Goal: Book appointment/travel/reservation

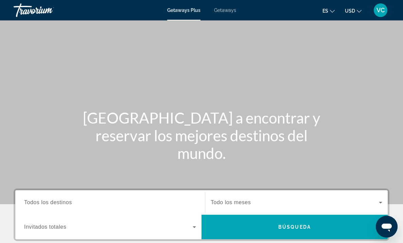
click at [229, 10] on span "Getaways" at bounding box center [225, 9] width 22 height 5
click at [82, 201] on input "Destination Todos los destinos" at bounding box center [110, 203] width 172 height 8
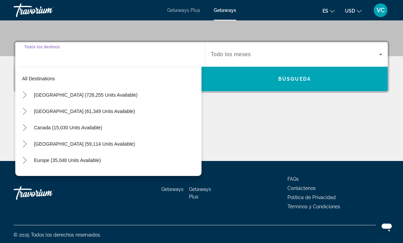
scroll to position [149, 0]
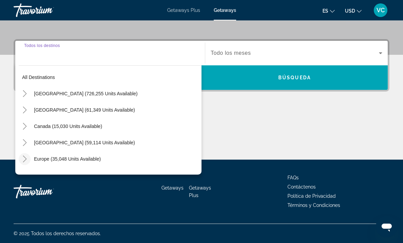
click at [26, 157] on icon "Toggle Europe (35,048 units available)" at bounding box center [24, 158] width 7 height 7
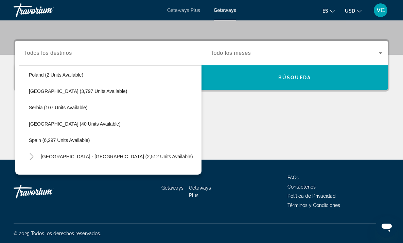
scroll to position [318, 0]
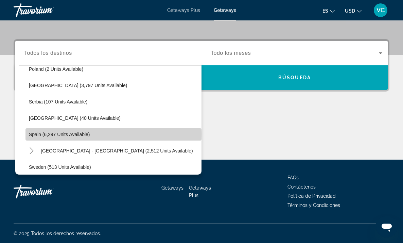
click at [67, 134] on span "Spain (6,297 units available)" at bounding box center [59, 134] width 61 height 5
type input "**********"
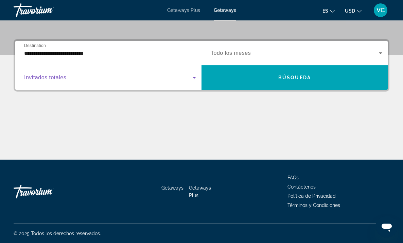
click at [194, 78] on icon "Search widget" at bounding box center [194, 78] width 3 height 2
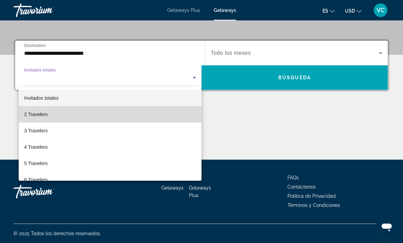
click at [66, 119] on mat-option "2 Travelers" at bounding box center [110, 114] width 183 height 16
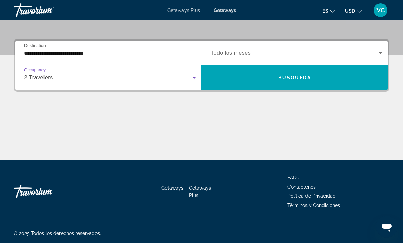
click at [381, 52] on icon "Search widget" at bounding box center [381, 53] width 8 height 8
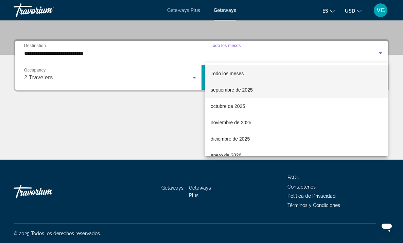
click at [240, 91] on span "septiembre de 2025" at bounding box center [232, 90] width 42 height 8
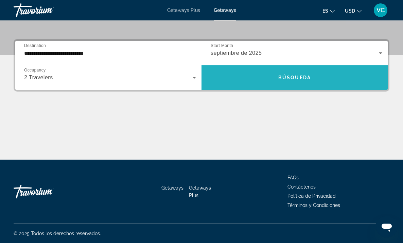
click at [301, 75] on span "Búsqueda" at bounding box center [294, 77] width 33 height 5
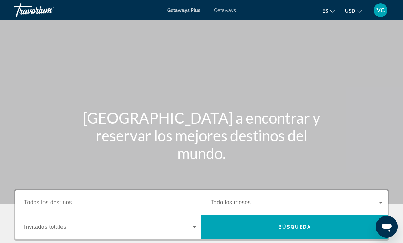
click at [227, 9] on span "Getaways" at bounding box center [225, 9] width 22 height 5
click at [73, 203] on input "Destination Todos los destinos" at bounding box center [110, 203] width 172 height 8
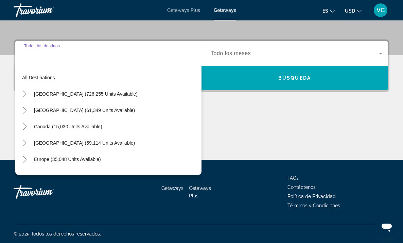
scroll to position [149, 0]
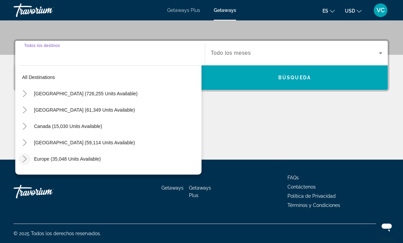
click at [26, 158] on icon "Toggle Europe (35,048 units available)" at bounding box center [24, 158] width 7 height 7
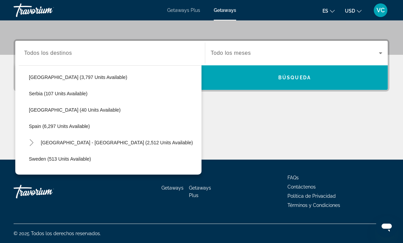
scroll to position [329, 0]
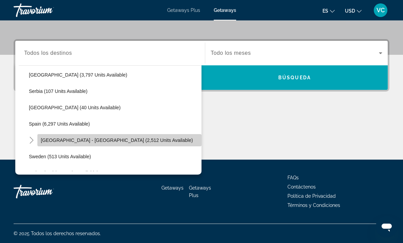
click at [55, 139] on span "Spain - Canary Islands (2,512 units available)" at bounding box center [117, 139] width 152 height 5
type input "**********"
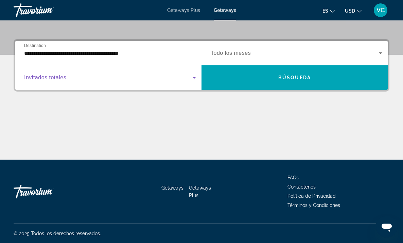
click at [194, 78] on icon "Search widget" at bounding box center [194, 78] width 3 height 2
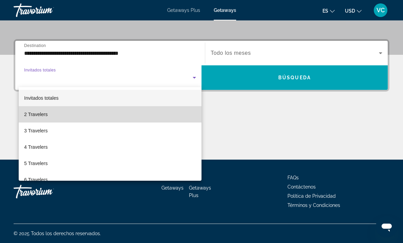
click at [128, 111] on mat-option "2 Travelers" at bounding box center [110, 114] width 183 height 16
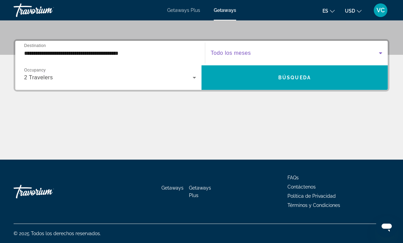
click at [382, 53] on icon "Search widget" at bounding box center [381, 53] width 8 height 8
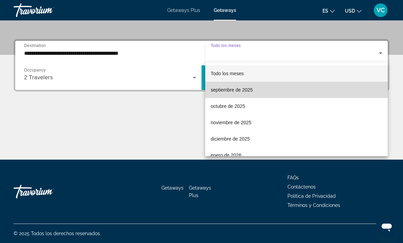
click at [267, 91] on mat-option "septiembre de 2025" at bounding box center [296, 90] width 183 height 16
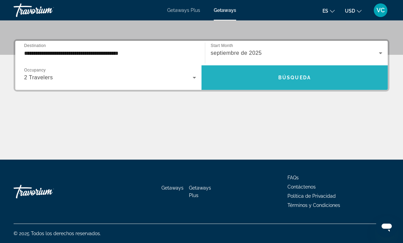
click at [295, 73] on span "Search widget" at bounding box center [295, 77] width 186 height 16
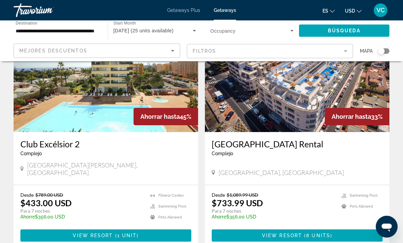
scroll to position [60, 0]
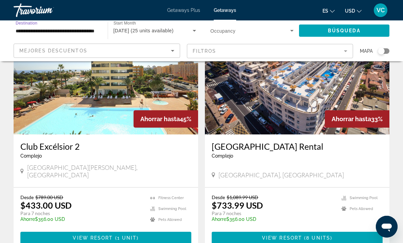
click at [43, 31] on input "**********" at bounding box center [57, 31] width 83 height 8
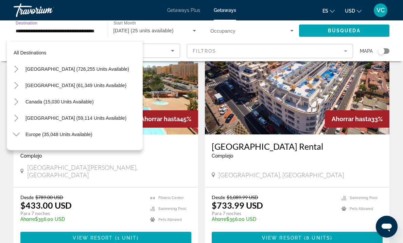
scroll to position [351, 0]
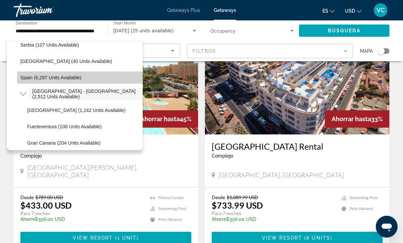
click at [38, 77] on span "Spain (6,297 units available)" at bounding box center [50, 77] width 61 height 5
type input "**********"
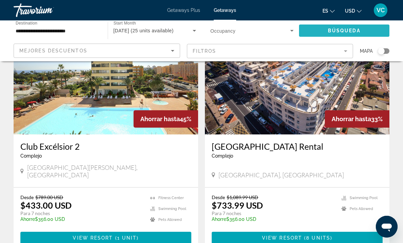
click at [342, 31] on span "Búsqueda" at bounding box center [344, 30] width 33 height 5
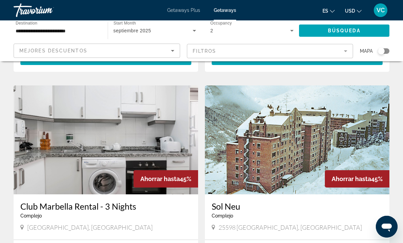
scroll to position [481, 0]
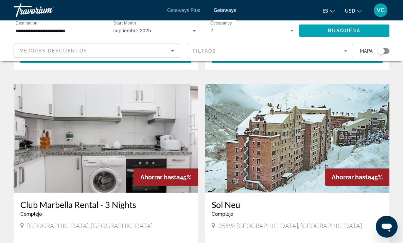
click at [137, 125] on img "Main content" at bounding box center [106, 138] width 185 height 109
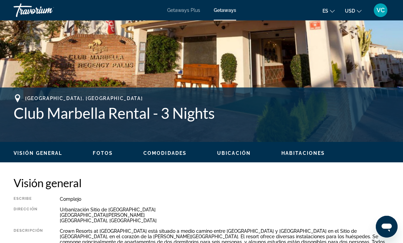
scroll to position [202, 0]
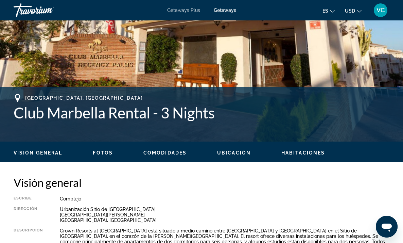
click at [241, 152] on span "Ubicación" at bounding box center [234, 152] width 34 height 5
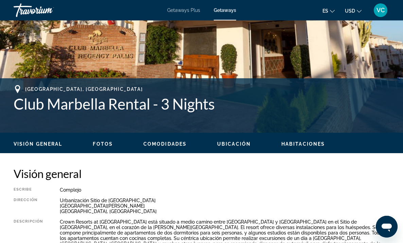
scroll to position [212, 0]
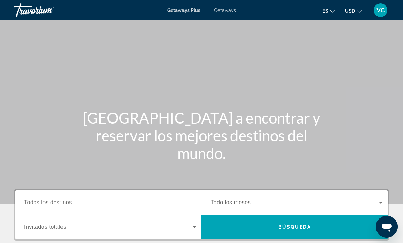
click at [67, 200] on span "Todos los destinos" at bounding box center [48, 202] width 48 height 6
click at [67, 200] on input "Destination Todos los destinos" at bounding box center [110, 203] width 172 height 8
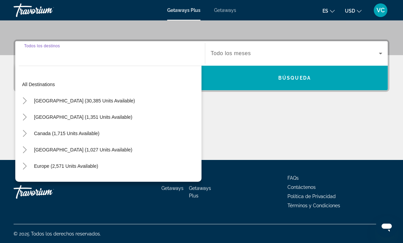
scroll to position [149, 0]
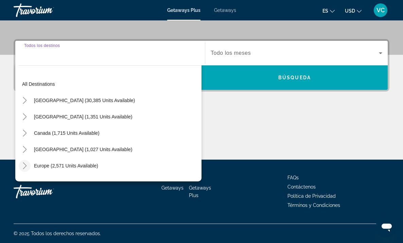
click at [26, 165] on icon "Toggle Europe (2,571 units available)" at bounding box center [25, 165] width 4 height 7
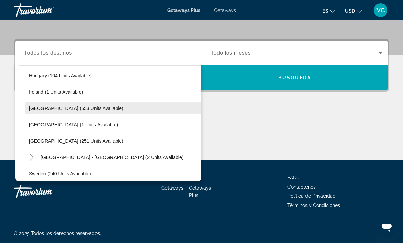
scroll to position [238, 0]
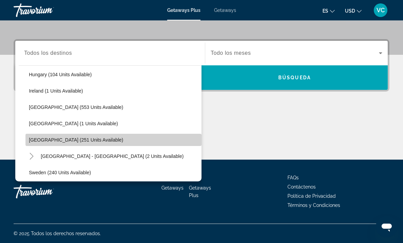
click at [75, 140] on span "Spain (251 units available)" at bounding box center [76, 139] width 95 height 5
type input "**********"
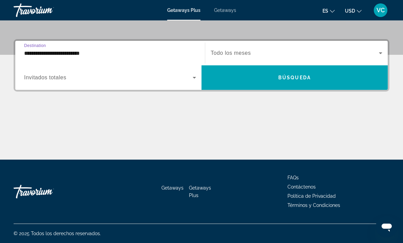
click at [194, 78] on icon "Search widget" at bounding box center [194, 78] width 3 height 2
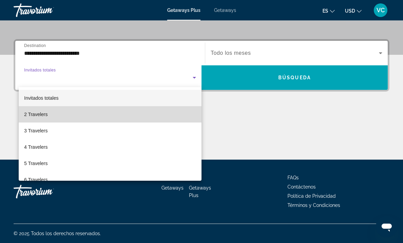
click at [58, 115] on mat-option "2 Travelers" at bounding box center [110, 114] width 183 height 16
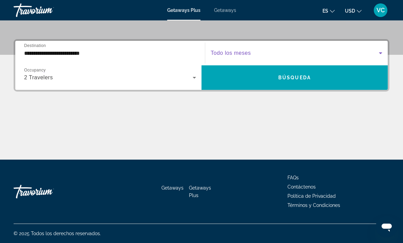
click at [382, 52] on icon "Search widget" at bounding box center [381, 53] width 8 height 8
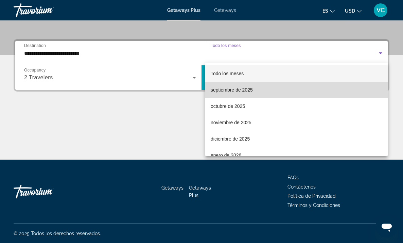
click at [232, 89] on span "septiembre de 2025" at bounding box center [232, 90] width 42 height 8
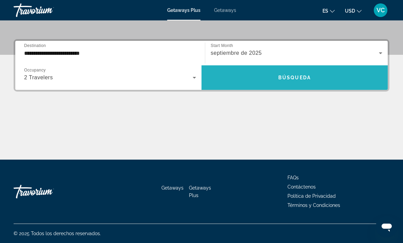
click at [293, 77] on span "Búsqueda" at bounding box center [294, 77] width 33 height 5
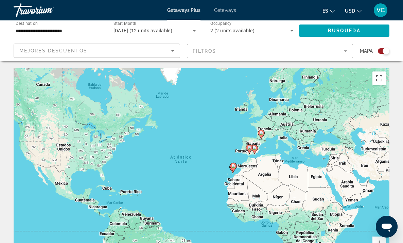
click at [222, 11] on span "Getaways" at bounding box center [225, 9] width 22 height 5
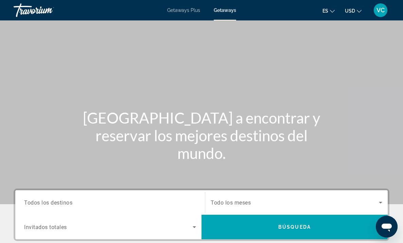
click at [72, 204] on span "Todos los destinos" at bounding box center [48, 202] width 48 height 6
click at [72, 204] on input "Destination Todos los destinos" at bounding box center [110, 203] width 172 height 8
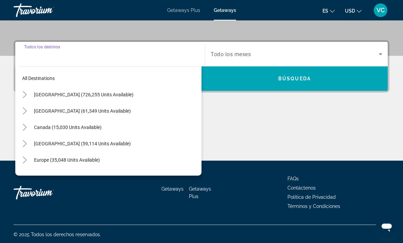
scroll to position [149, 0]
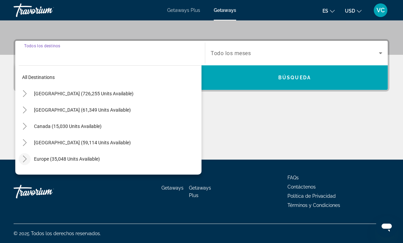
click at [27, 158] on icon "Toggle Europe (35,048 units available)" at bounding box center [24, 158] width 7 height 7
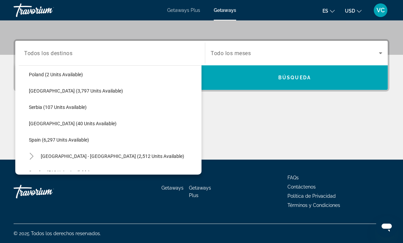
scroll to position [314, 0]
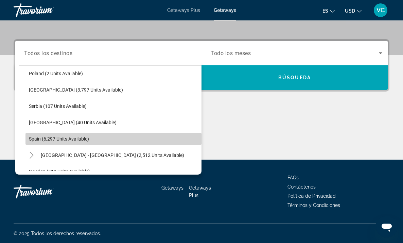
click at [80, 137] on span "Spain (6,297 units available)" at bounding box center [59, 138] width 60 height 5
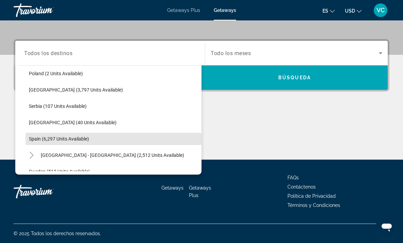
type input "**********"
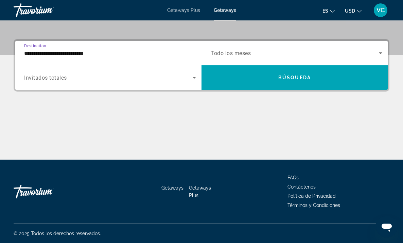
click at [194, 76] on icon "Search widget" at bounding box center [194, 77] width 8 height 8
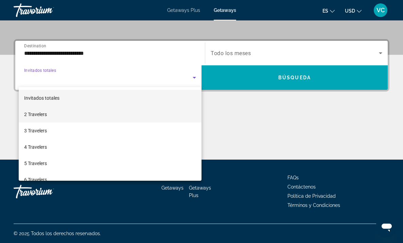
click at [77, 114] on mat-option "2 Travelers" at bounding box center [110, 114] width 183 height 16
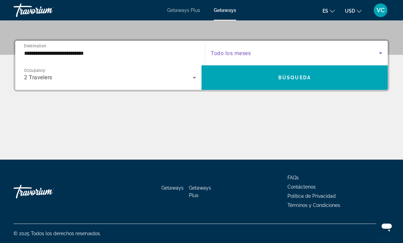
click at [381, 52] on icon "Search widget" at bounding box center [381, 53] width 8 height 8
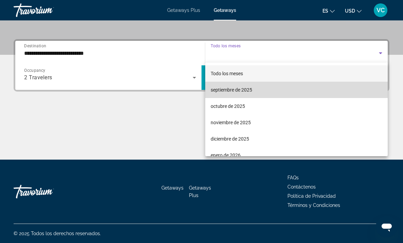
click at [260, 89] on mat-option "septiembre de 2025" at bounding box center [296, 90] width 183 height 16
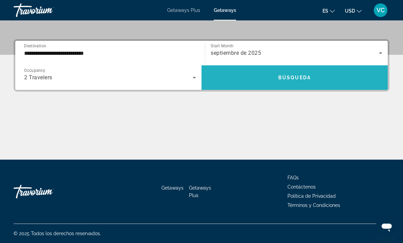
click at [292, 77] on span "Búsqueda" at bounding box center [294, 77] width 33 height 5
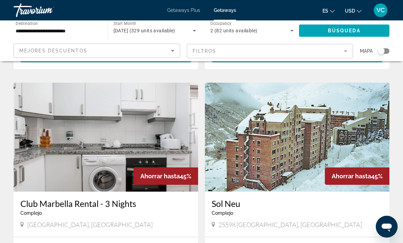
scroll to position [484, 0]
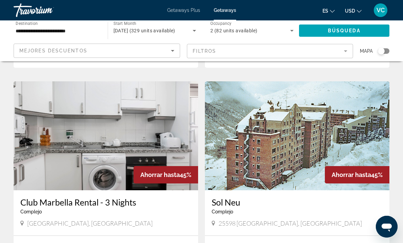
click at [108, 124] on img "Main content" at bounding box center [106, 135] width 185 height 109
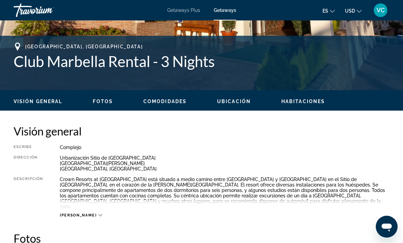
scroll to position [254, 0]
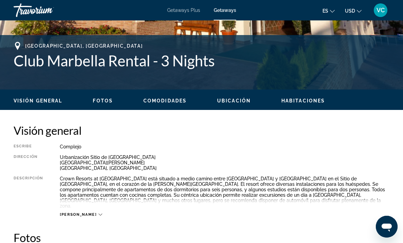
click at [102, 99] on span "Fotos" at bounding box center [103, 100] width 20 height 5
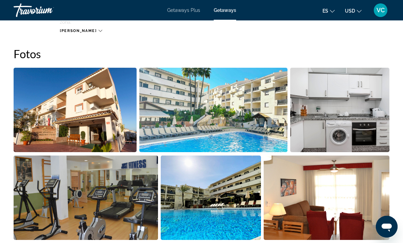
scroll to position [438, 0]
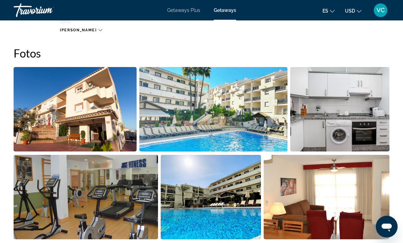
click at [83, 100] on img "Open full-screen image slider" at bounding box center [75, 109] width 123 height 84
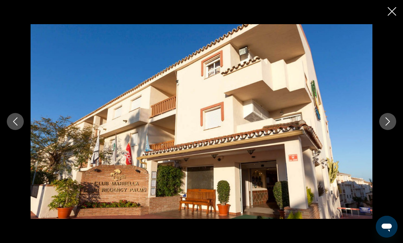
click at [390, 120] on icon "Next image" at bounding box center [388, 121] width 8 height 8
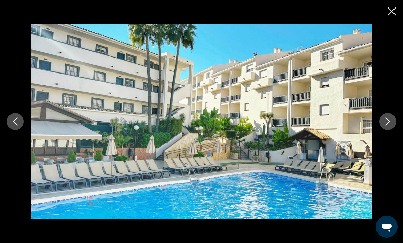
click at [390, 120] on icon "Next image" at bounding box center [388, 121] width 8 height 8
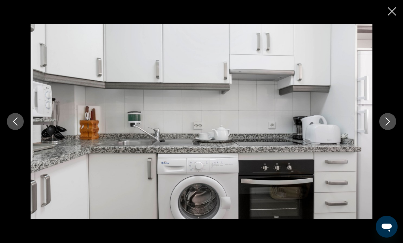
click at [390, 120] on icon "Next image" at bounding box center [388, 121] width 8 height 8
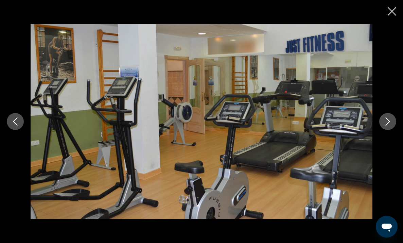
click at [390, 120] on icon "Next image" at bounding box center [388, 121] width 8 height 8
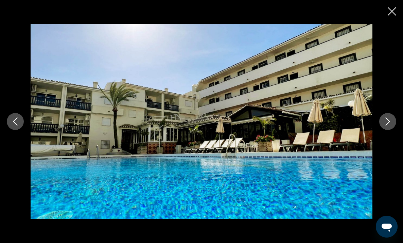
click at [390, 120] on icon "Next image" at bounding box center [388, 121] width 8 height 8
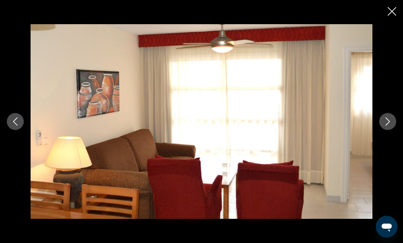
click at [390, 121] on icon "Next image" at bounding box center [388, 121] width 8 height 8
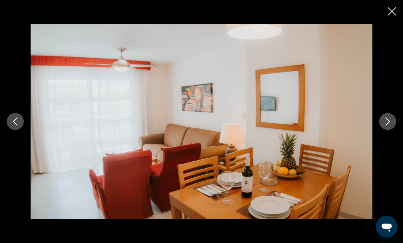
click at [390, 121] on icon "Next image" at bounding box center [388, 121] width 8 height 8
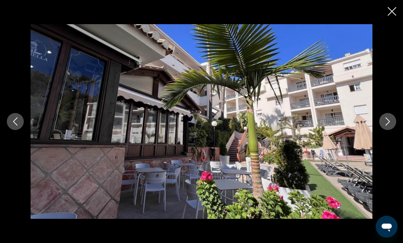
click at [390, 121] on icon "Next image" at bounding box center [388, 121] width 8 height 8
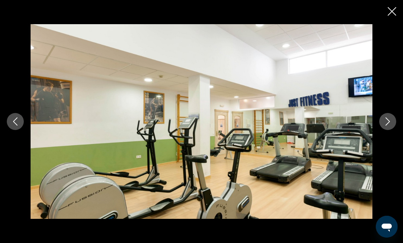
click at [390, 121] on icon "Next image" at bounding box center [388, 121] width 8 height 8
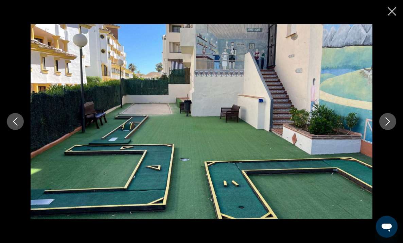
click at [390, 121] on icon "Next image" at bounding box center [388, 121] width 8 height 8
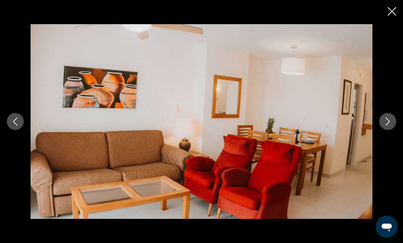
click at [390, 121] on icon "Next image" at bounding box center [388, 121] width 8 height 8
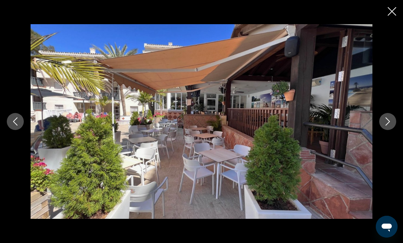
click at [390, 121] on icon "Next image" at bounding box center [388, 121] width 8 height 8
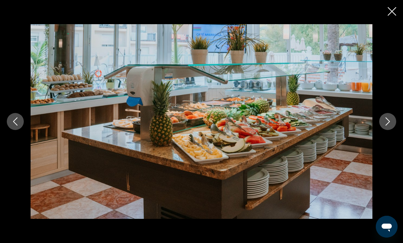
click at [390, 121] on icon "Next image" at bounding box center [388, 121] width 8 height 8
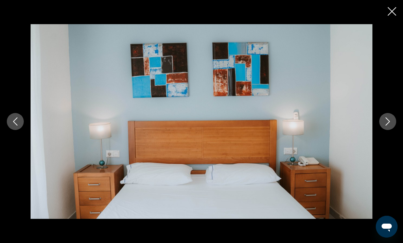
click at [390, 121] on icon "Next image" at bounding box center [388, 121] width 8 height 8
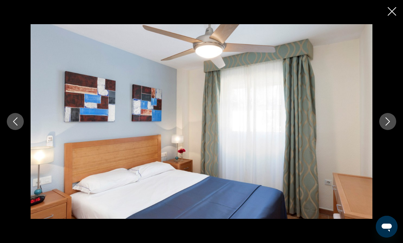
click at [390, 121] on icon "Next image" at bounding box center [388, 121] width 8 height 8
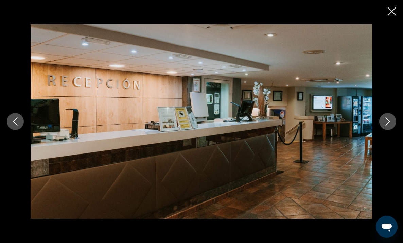
click at [390, 121] on icon "Next image" at bounding box center [388, 121] width 8 height 8
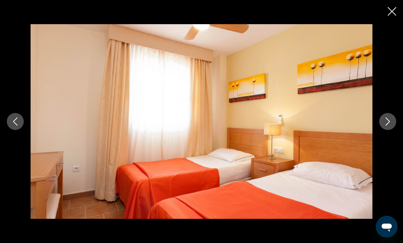
click at [390, 121] on icon "Next image" at bounding box center [388, 121] width 8 height 8
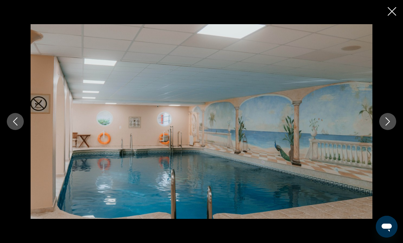
click at [390, 121] on icon "Next image" at bounding box center [388, 121] width 8 height 8
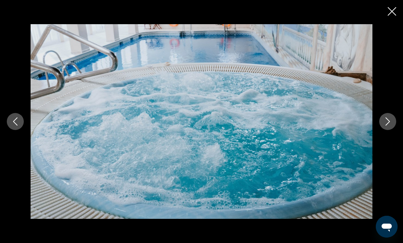
click at [390, 121] on icon "Next image" at bounding box center [388, 121] width 8 height 8
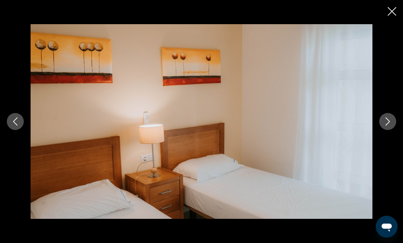
click at [391, 12] on icon "Close slideshow" at bounding box center [392, 11] width 9 height 9
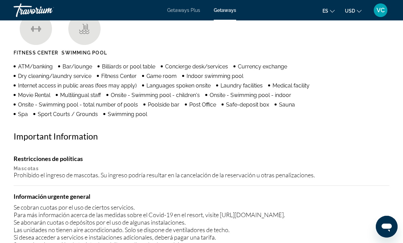
scroll to position [703, 0]
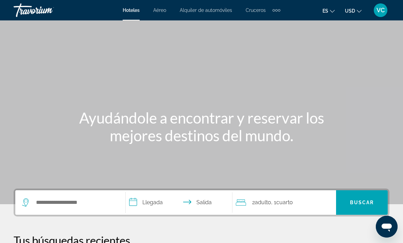
click at [280, 9] on div "Extra navigation items" at bounding box center [279, 10] width 2 height 2
click at [274, 22] on span "Actividades" at bounding box center [262, 22] width 26 height 5
